Goal: Task Accomplishment & Management: Manage account settings

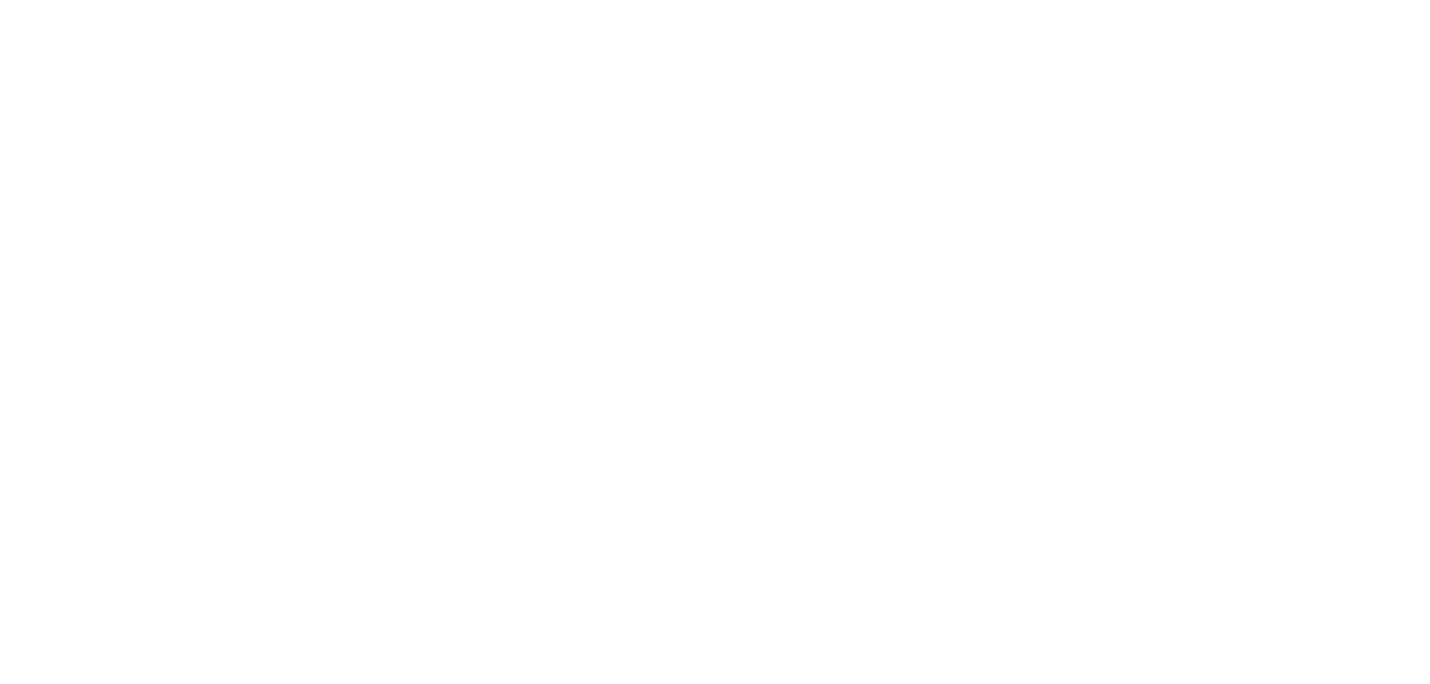
type input "**********"
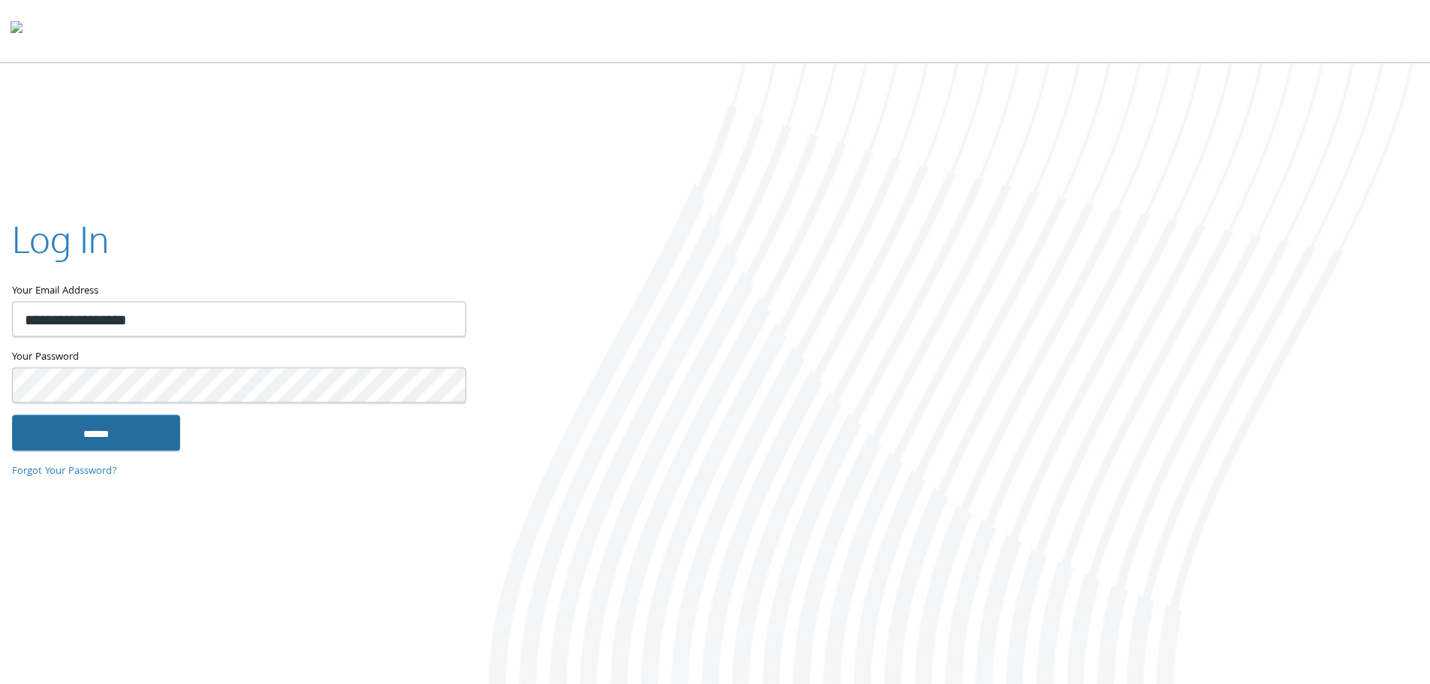
click at [131, 429] on input "******" at bounding box center [96, 432] width 168 height 36
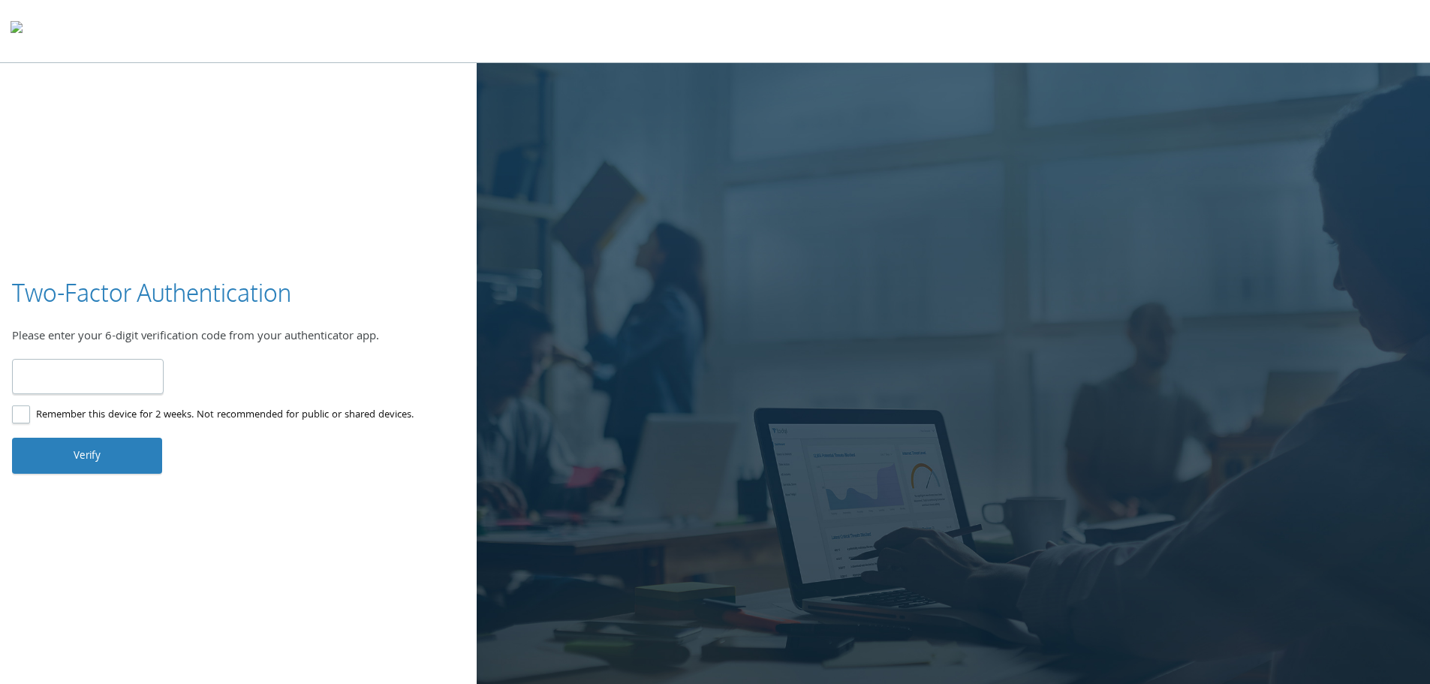
type input "******"
